Goal: Task Accomplishment & Management: Use online tool/utility

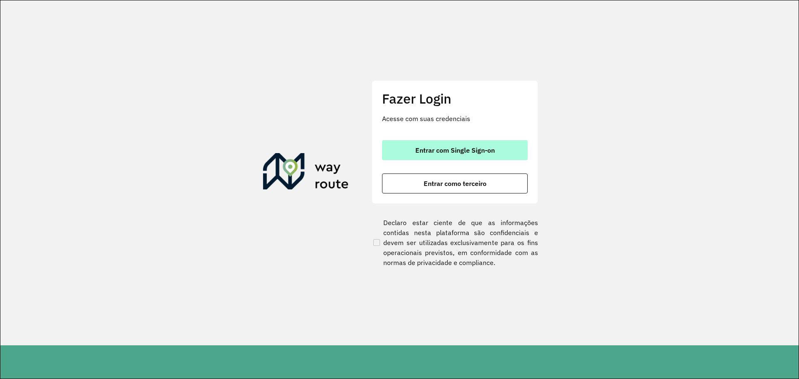
click at [521, 153] on button "Entrar com Single Sign-on" at bounding box center [455, 150] width 146 height 20
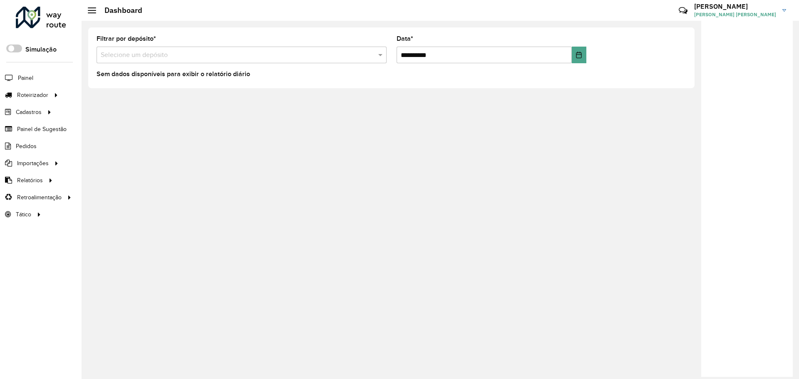
click at [682, 75] on div "Sem dados disponíveis para exibir o relatório diário" at bounding box center [392, 75] width 590 height 10
click at [126, 90] on link "Entregas" at bounding box center [139, 95] width 102 height 17
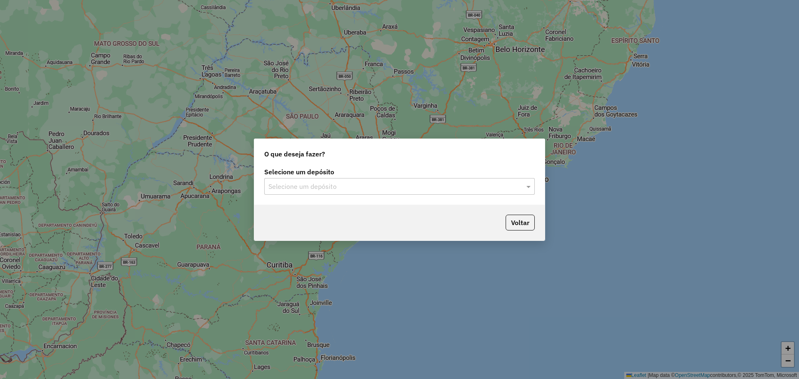
click at [327, 192] on div "Selecione um depósito" at bounding box center [399, 186] width 271 height 17
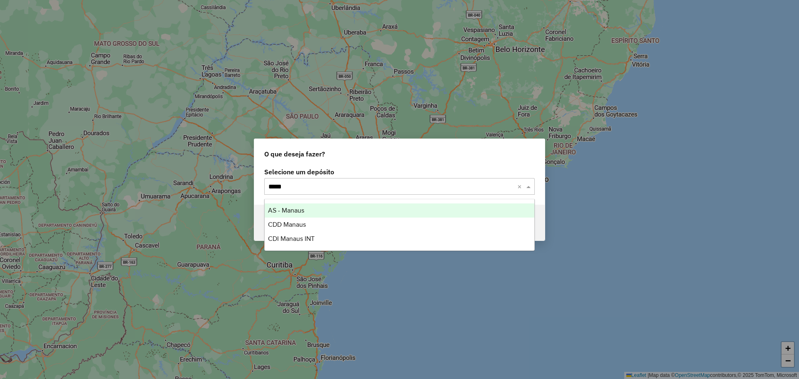
type input "******"
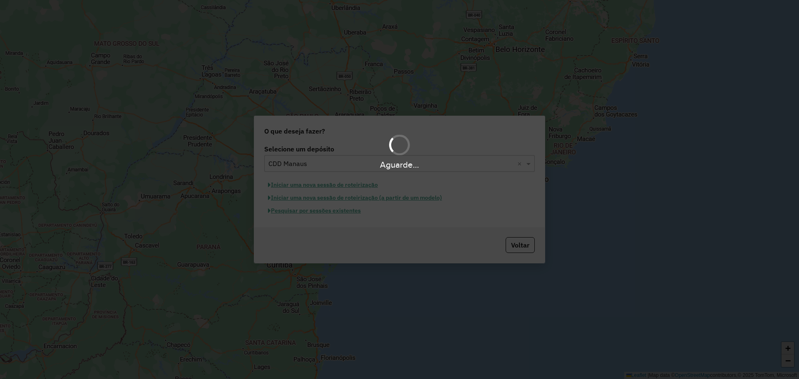
click at [340, 213] on div "Aguarde..." at bounding box center [399, 189] width 799 height 379
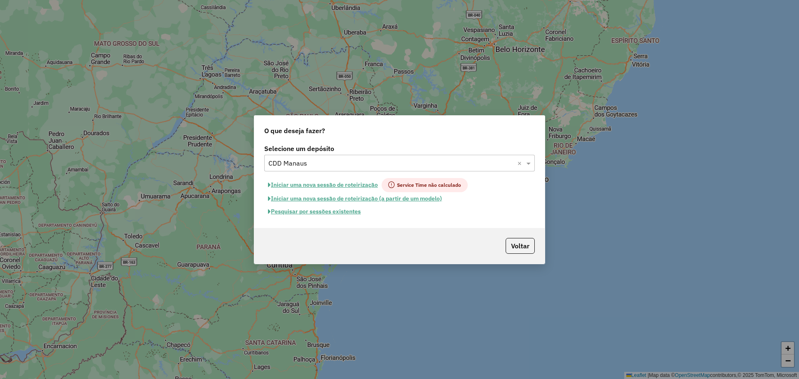
click at [304, 211] on button "Pesquisar por sessões existentes" at bounding box center [314, 211] width 100 height 13
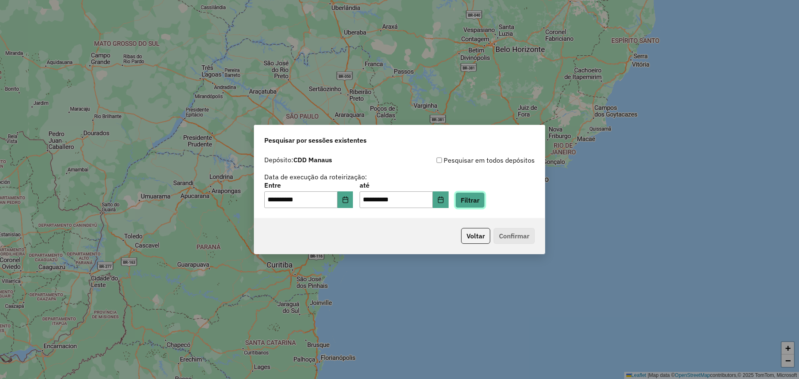
click at [478, 204] on button "Filtrar" at bounding box center [471, 200] width 30 height 16
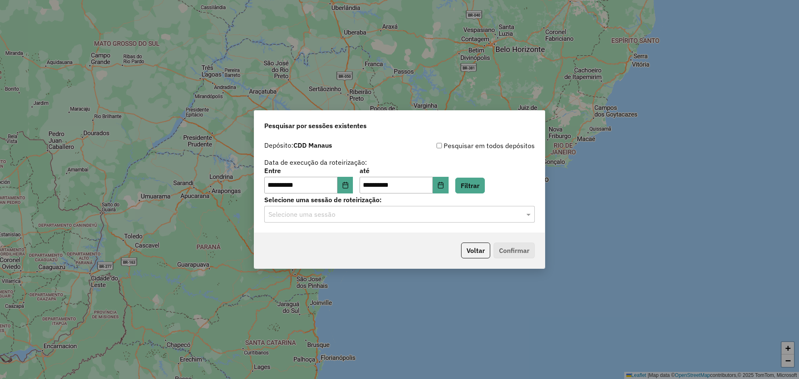
click at [391, 217] on input "text" at bounding box center [392, 215] width 246 height 10
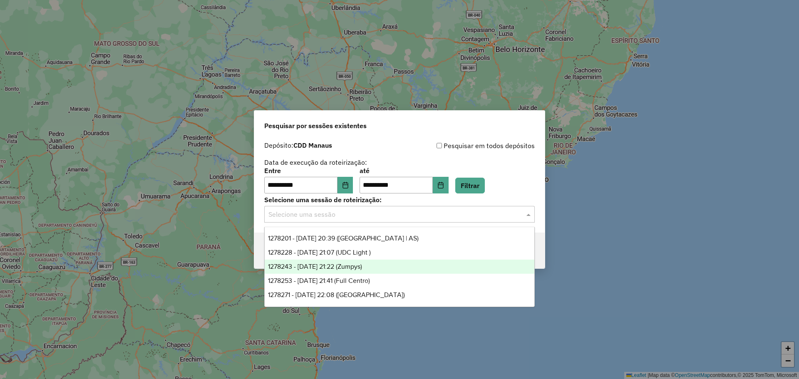
click at [362, 268] on span "1278243 - 18/09/2025 21:22 (Zumpys)" at bounding box center [315, 266] width 94 height 7
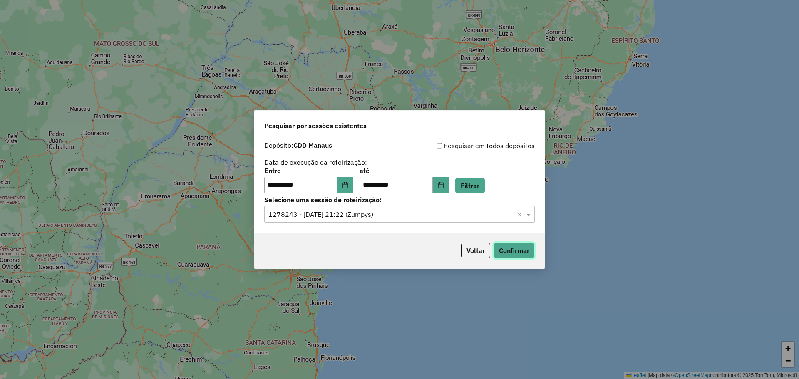
click at [515, 252] on button "Confirmar" at bounding box center [514, 251] width 41 height 16
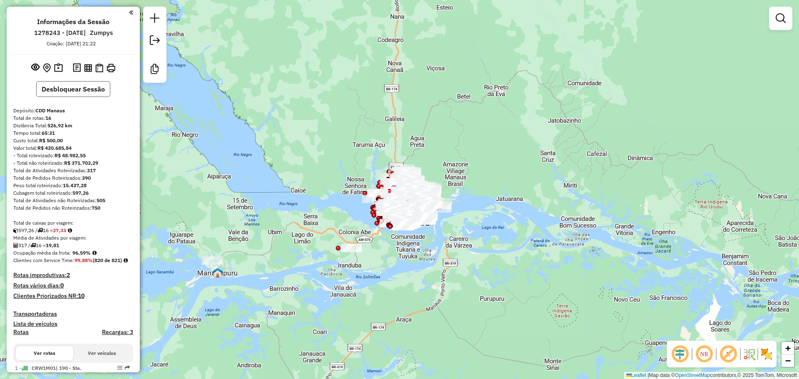
click at [62, 87] on button "Desbloquear Sessão" at bounding box center [73, 89] width 74 height 16
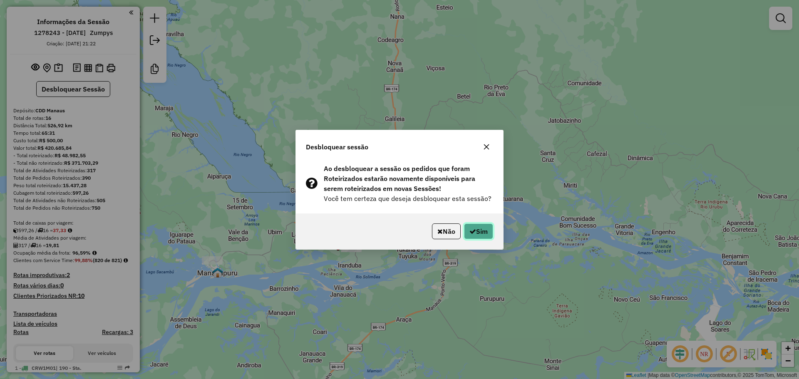
click at [481, 229] on button "Sim" at bounding box center [478, 232] width 29 height 16
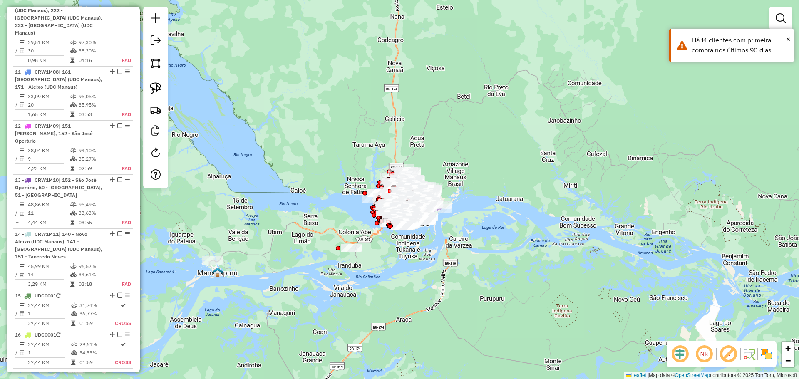
scroll to position [975, 0]
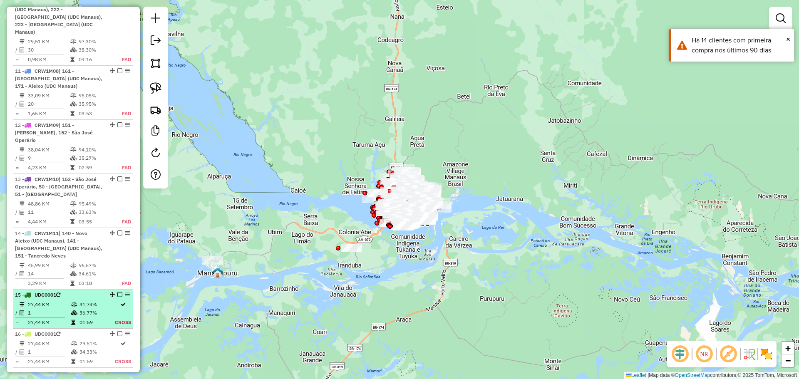
click at [95, 291] on div "15 - UDC0001" at bounding box center [59, 294] width 88 height 7
select select "**********"
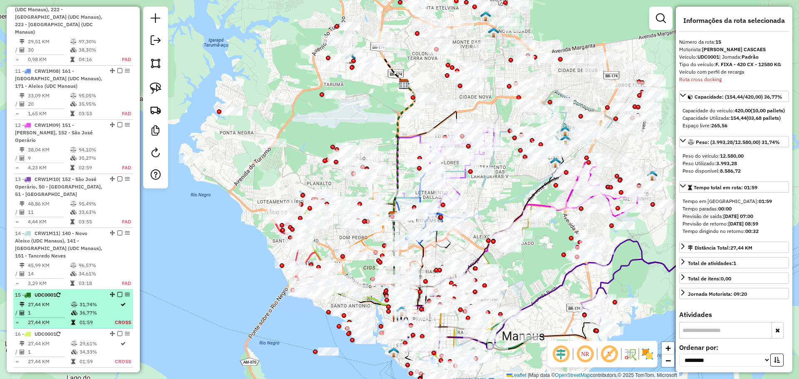
click at [123, 301] on td at bounding box center [123, 305] width 17 height 8
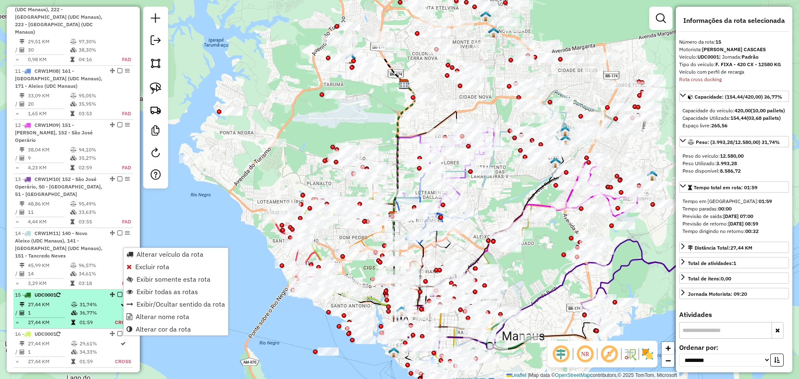
click at [79, 301] on td "31,74%" at bounding box center [96, 305] width 35 height 8
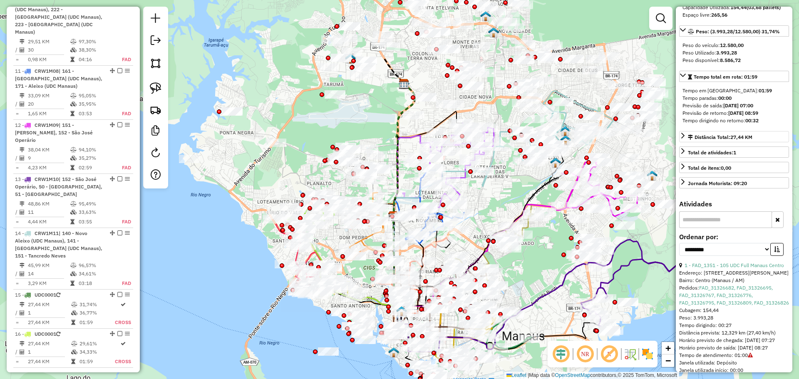
scroll to position [129, 0]
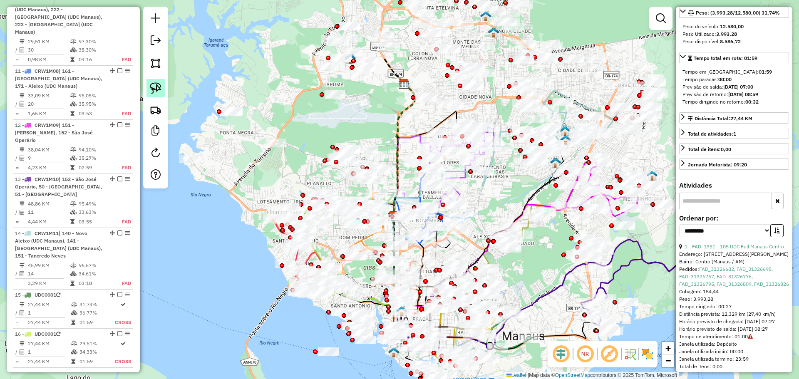
click at [157, 84] on img at bounding box center [156, 88] width 12 height 12
click at [199, 157] on div "Janela de atendimento Grade de atendimento Capacidade Transportadoras Veículos …" at bounding box center [399, 189] width 799 height 379
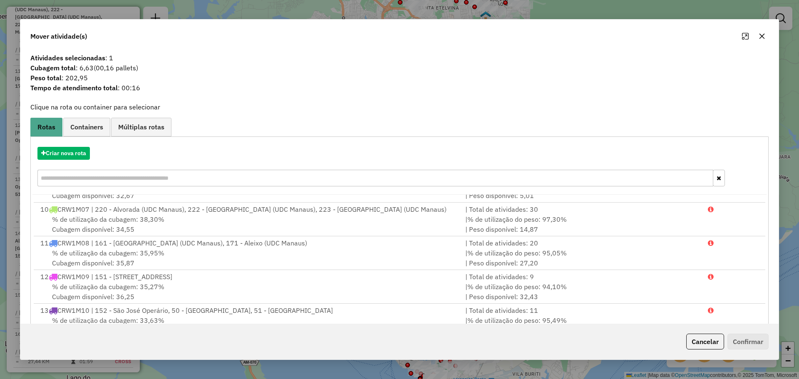
scroll to position [52, 0]
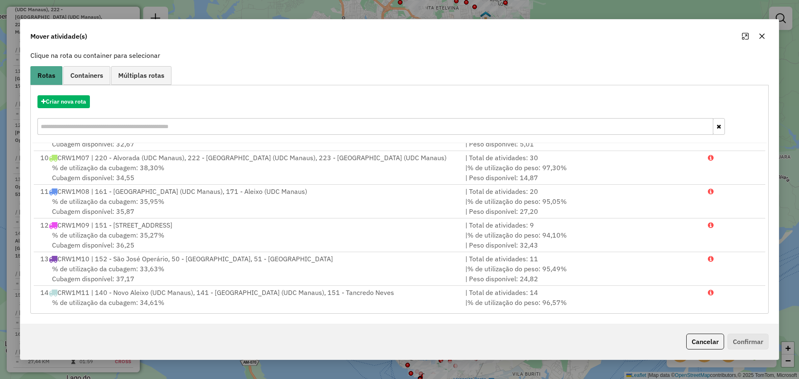
click at [120, 133] on input "text" at bounding box center [375, 126] width 676 height 17
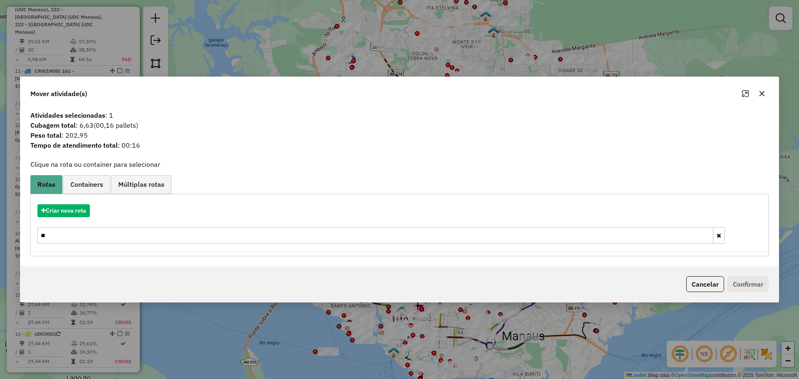
type input "***"
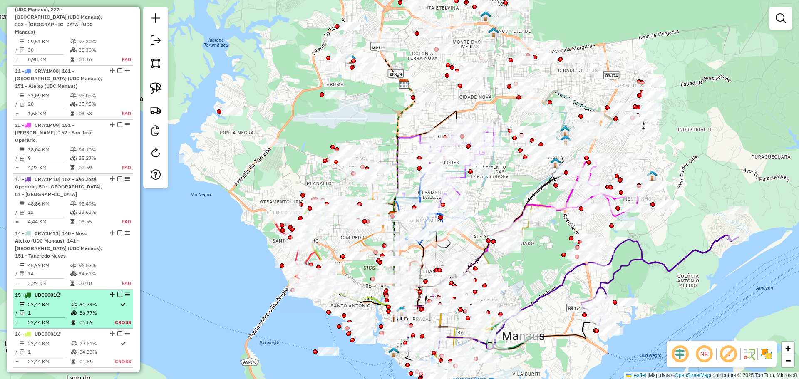
click at [111, 301] on td "31,74%" at bounding box center [96, 305] width 35 height 8
select select "**********"
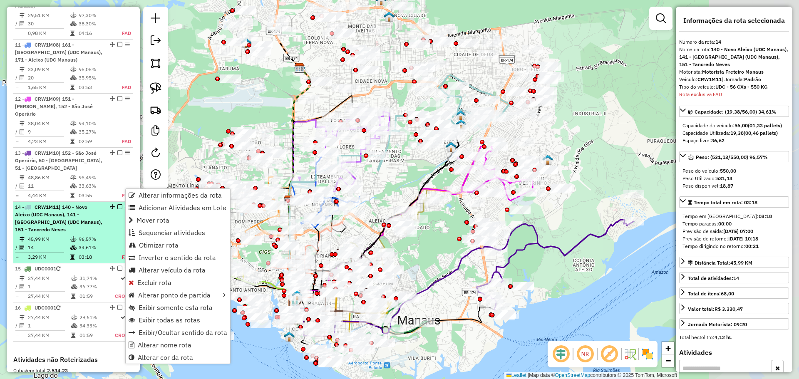
scroll to position [1149, 0]
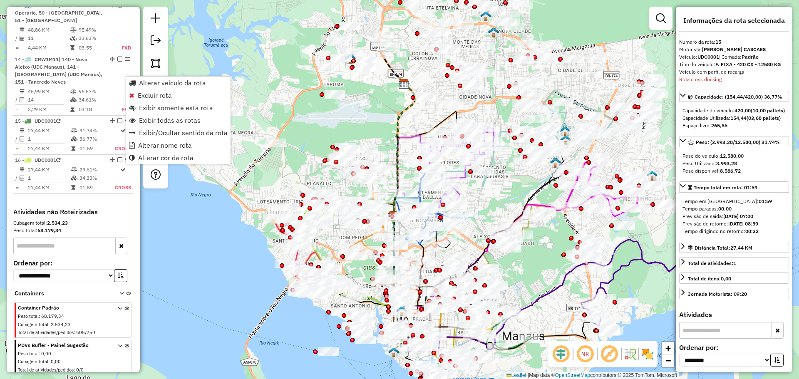
click at [211, 52] on div "Janela de atendimento Grade de atendimento Capacidade Transportadoras Veículos …" at bounding box center [399, 189] width 799 height 379
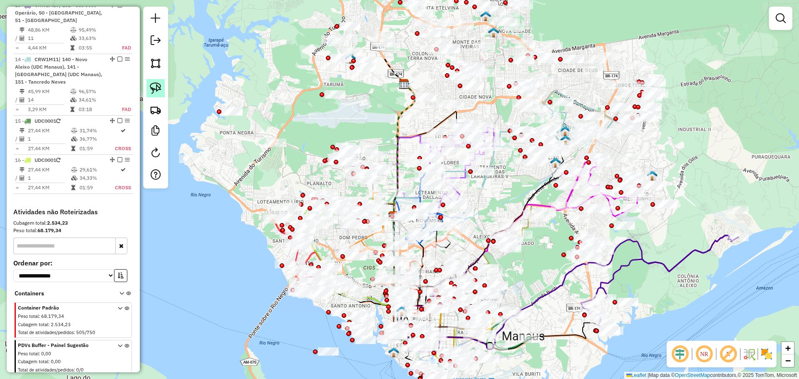
click at [154, 86] on img at bounding box center [156, 88] width 12 height 12
drag, startPoint x: 194, startPoint y: 145, endPoint x: 213, endPoint y: 154, distance: 21.6
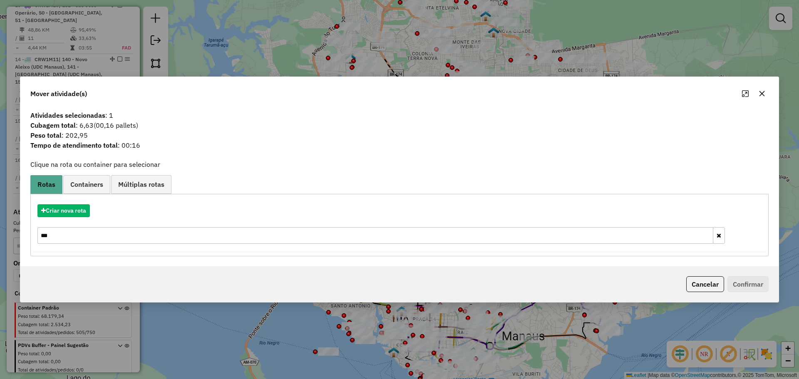
click at [145, 242] on input "***" at bounding box center [375, 235] width 676 height 17
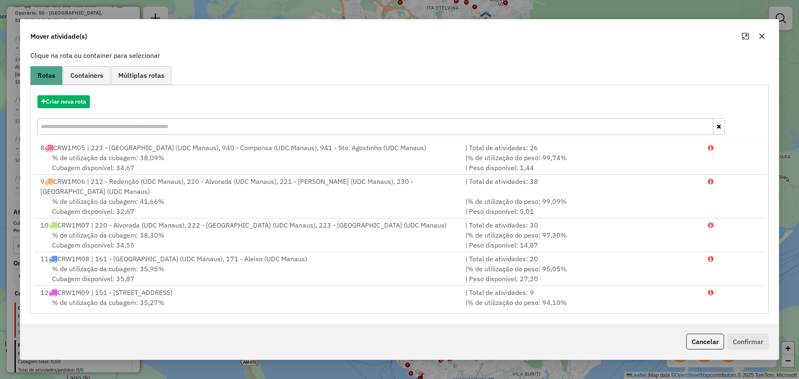
scroll to position [346, 0]
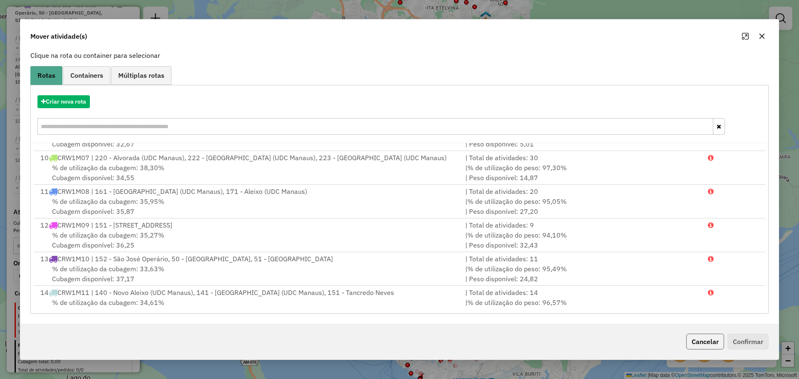
click at [703, 337] on button "Cancelar" at bounding box center [706, 342] width 38 height 16
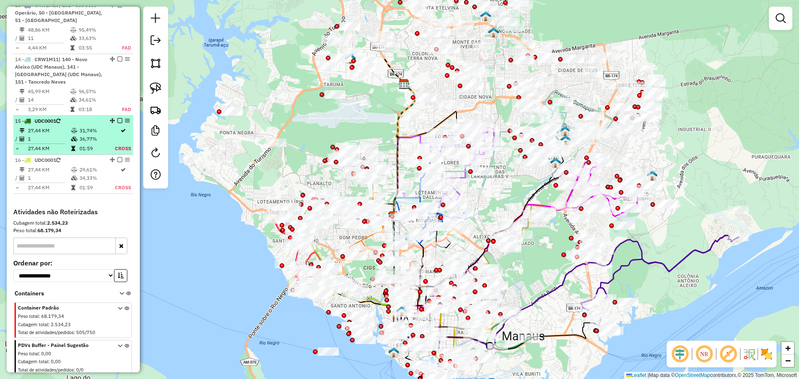
click at [102, 127] on td "31,74%" at bounding box center [96, 131] width 35 height 8
select select "**********"
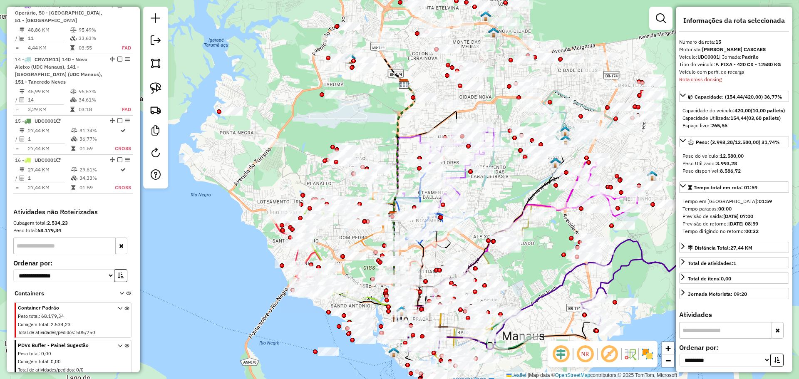
click at [770, 220] on div "Previsão de saída: 18/09/2025 07:00" at bounding box center [734, 216] width 103 height 7
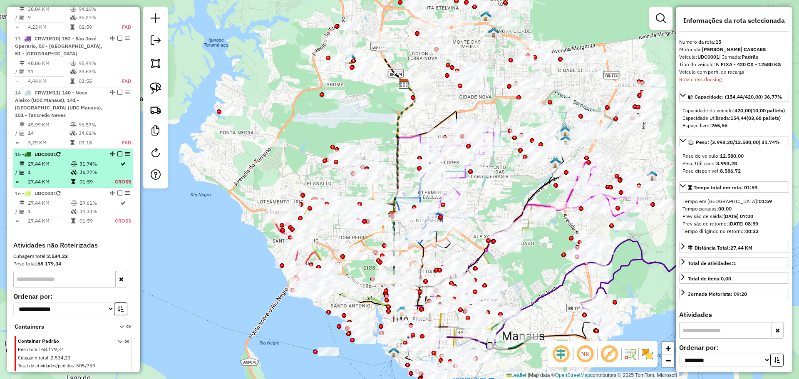
scroll to position [1110, 0]
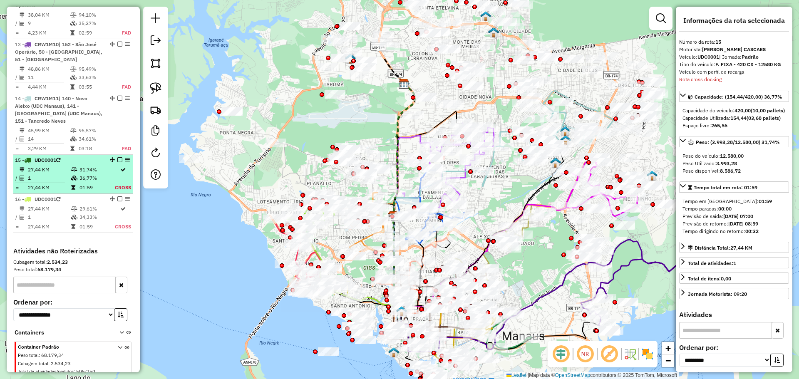
click at [98, 166] on td "31,74%" at bounding box center [96, 170] width 35 height 8
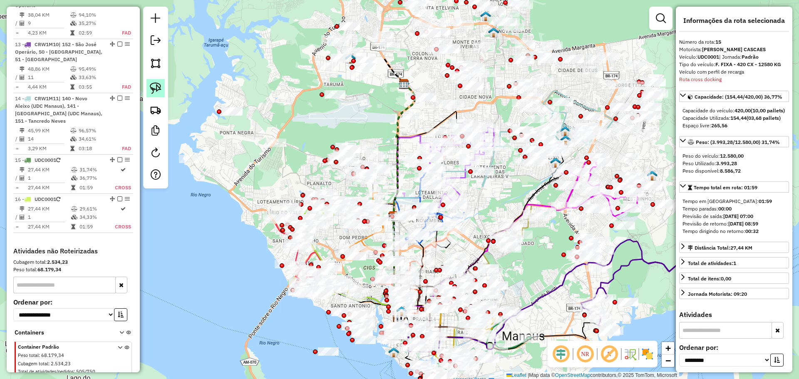
click at [157, 85] on img at bounding box center [156, 88] width 12 height 12
drag, startPoint x: 212, startPoint y: 102, endPoint x: 245, endPoint y: 77, distance: 40.7
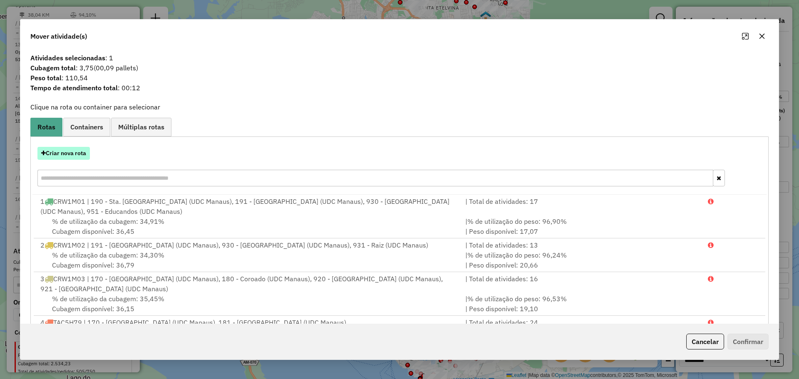
click at [79, 157] on button "Criar nova rota" at bounding box center [63, 153] width 52 height 13
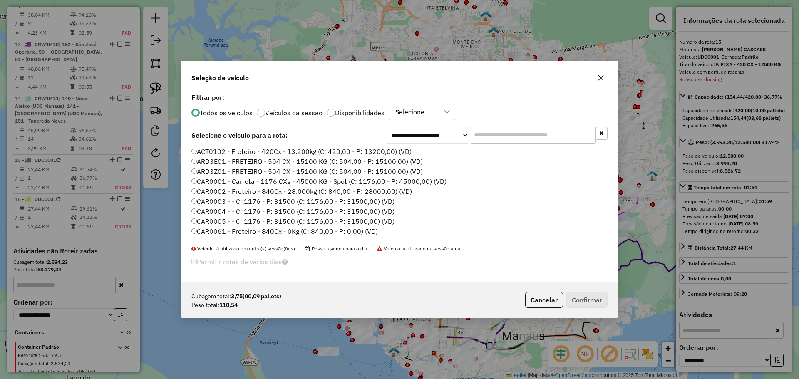
click at [259, 113] on div at bounding box center [261, 113] width 8 height 8
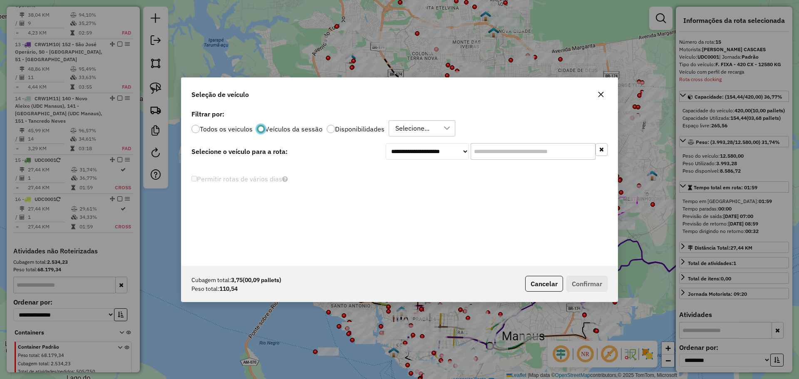
scroll to position [5, 3]
click at [199, 129] on div at bounding box center [196, 129] width 8 height 8
click at [492, 143] on input "text" at bounding box center [533, 151] width 125 height 17
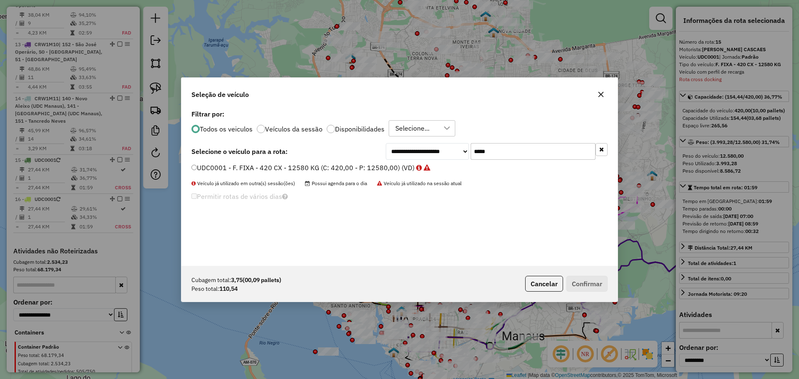
type input "*****"
click at [378, 166] on label "UDC0001 - F. FIXA - 420 CX - 12580 KG (C: 420,00 - P: 12580,00) (VD)" at bounding box center [311, 168] width 239 height 10
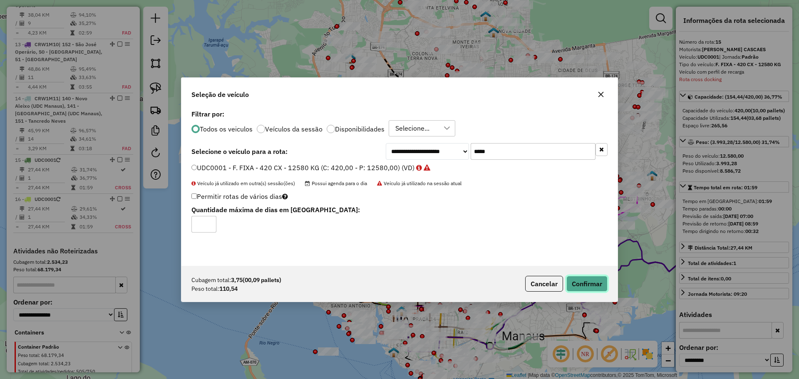
click at [584, 282] on button "Confirmar" at bounding box center [587, 284] width 41 height 16
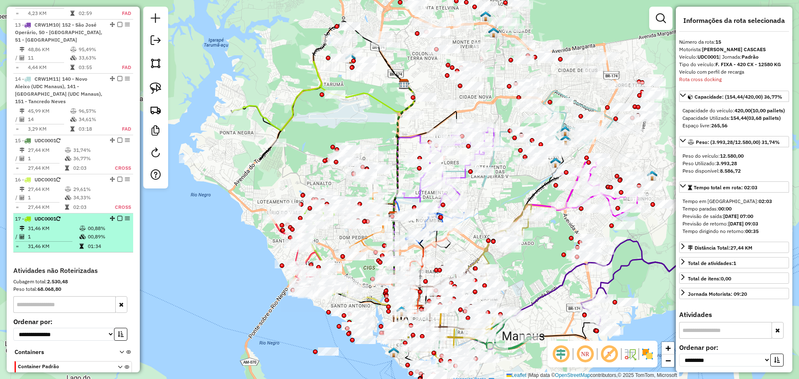
scroll to position [1129, 0]
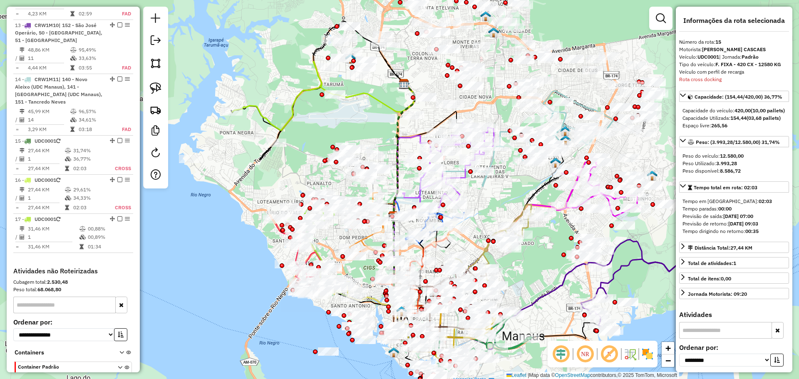
click at [739, 174] on strong "8.586,72" at bounding box center [730, 171] width 21 height 6
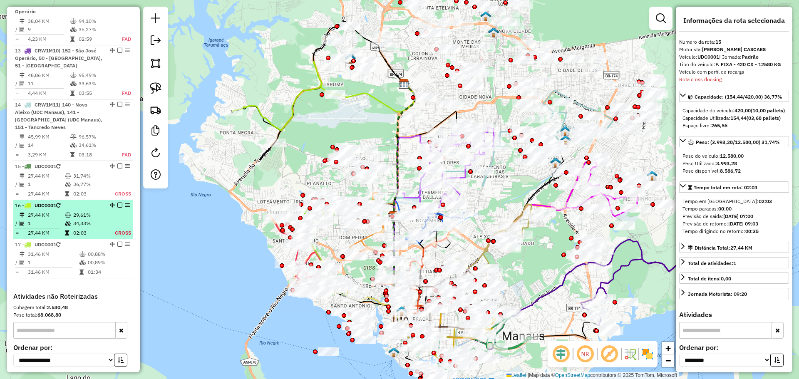
scroll to position [1103, 0]
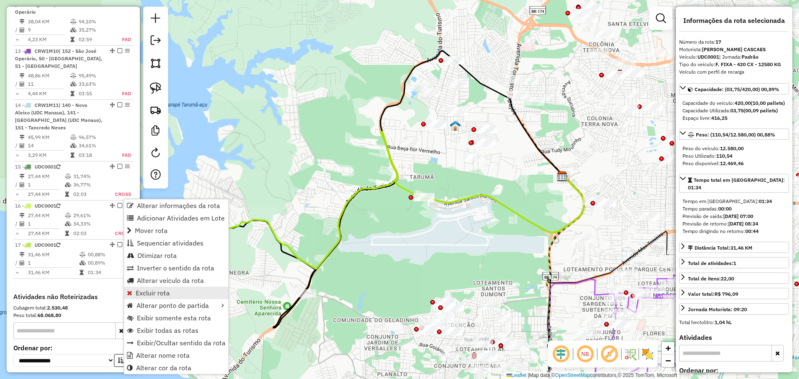
click at [154, 290] on span "Excluir rota" at bounding box center [153, 293] width 34 height 7
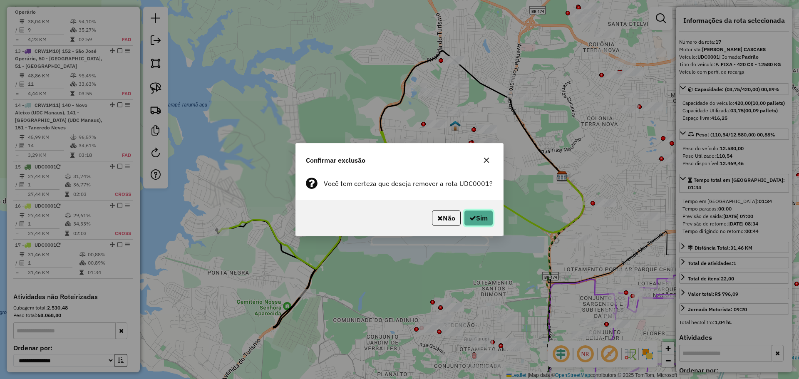
click at [480, 221] on button "Sim" at bounding box center [478, 218] width 29 height 16
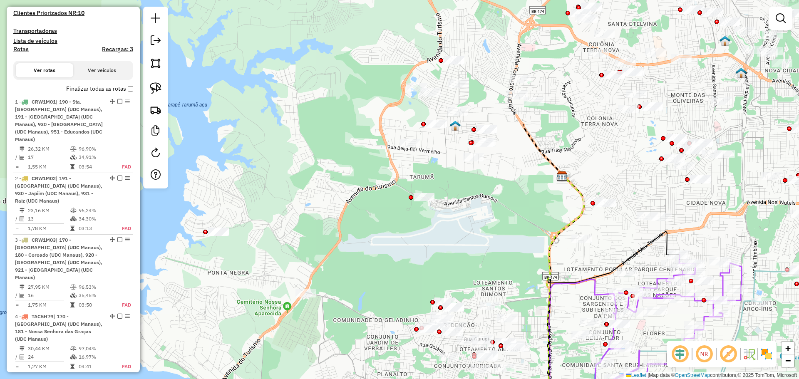
scroll to position [260, 0]
